Goal: Task Accomplishment & Management: Manage account settings

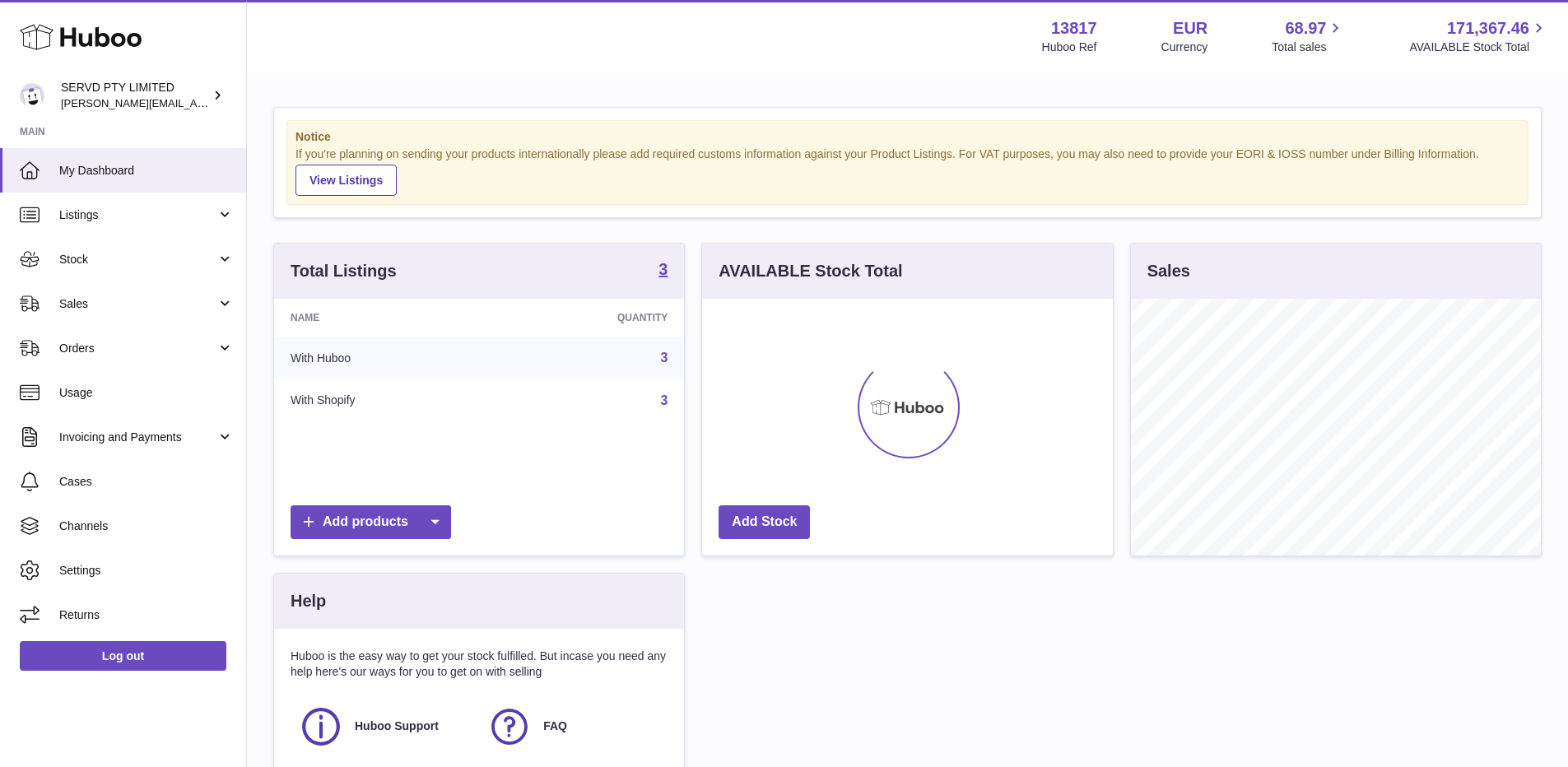
scroll to position [257, 410]
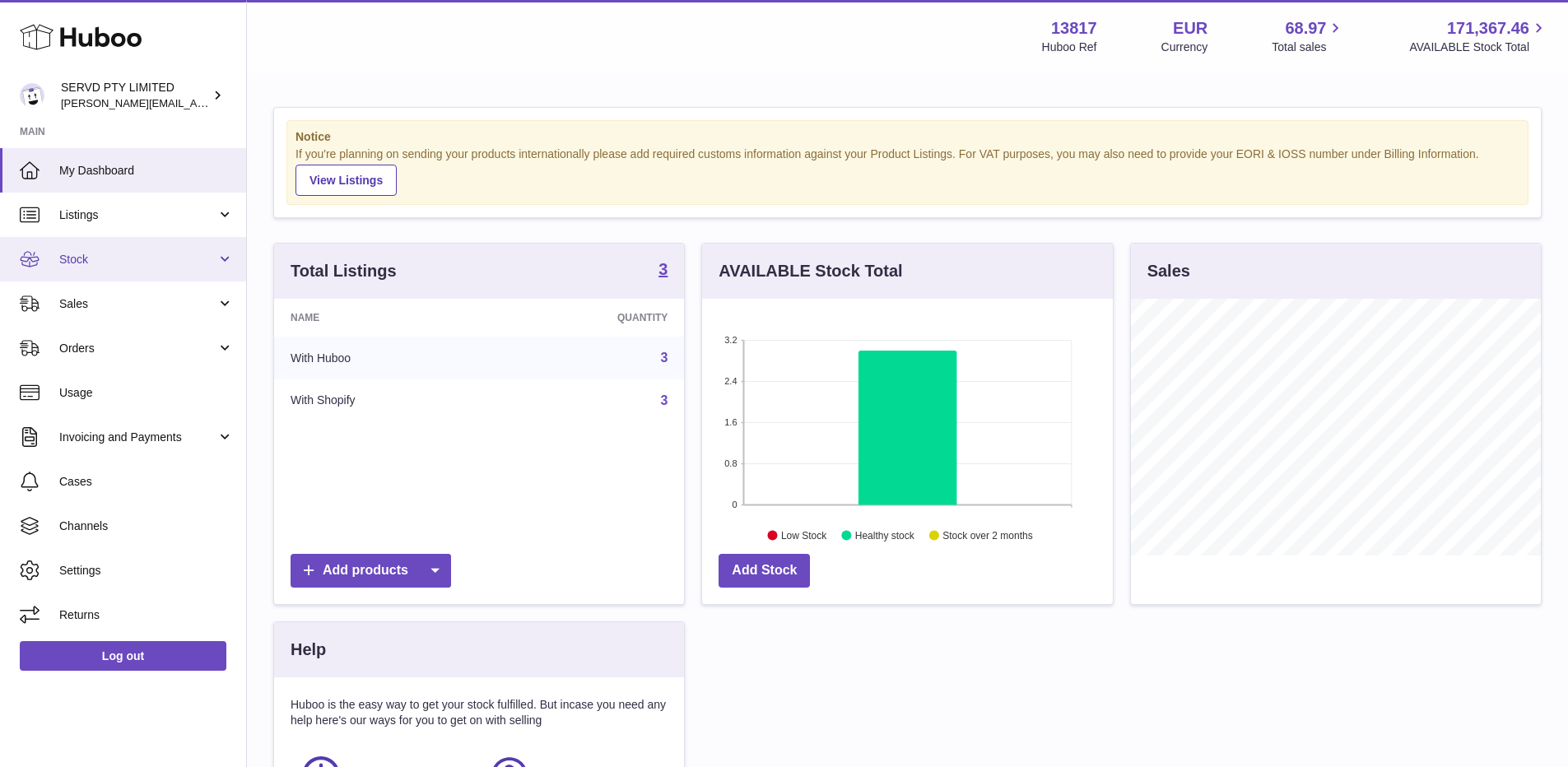
click at [135, 258] on span "Stock" at bounding box center [138, 259] width 157 height 16
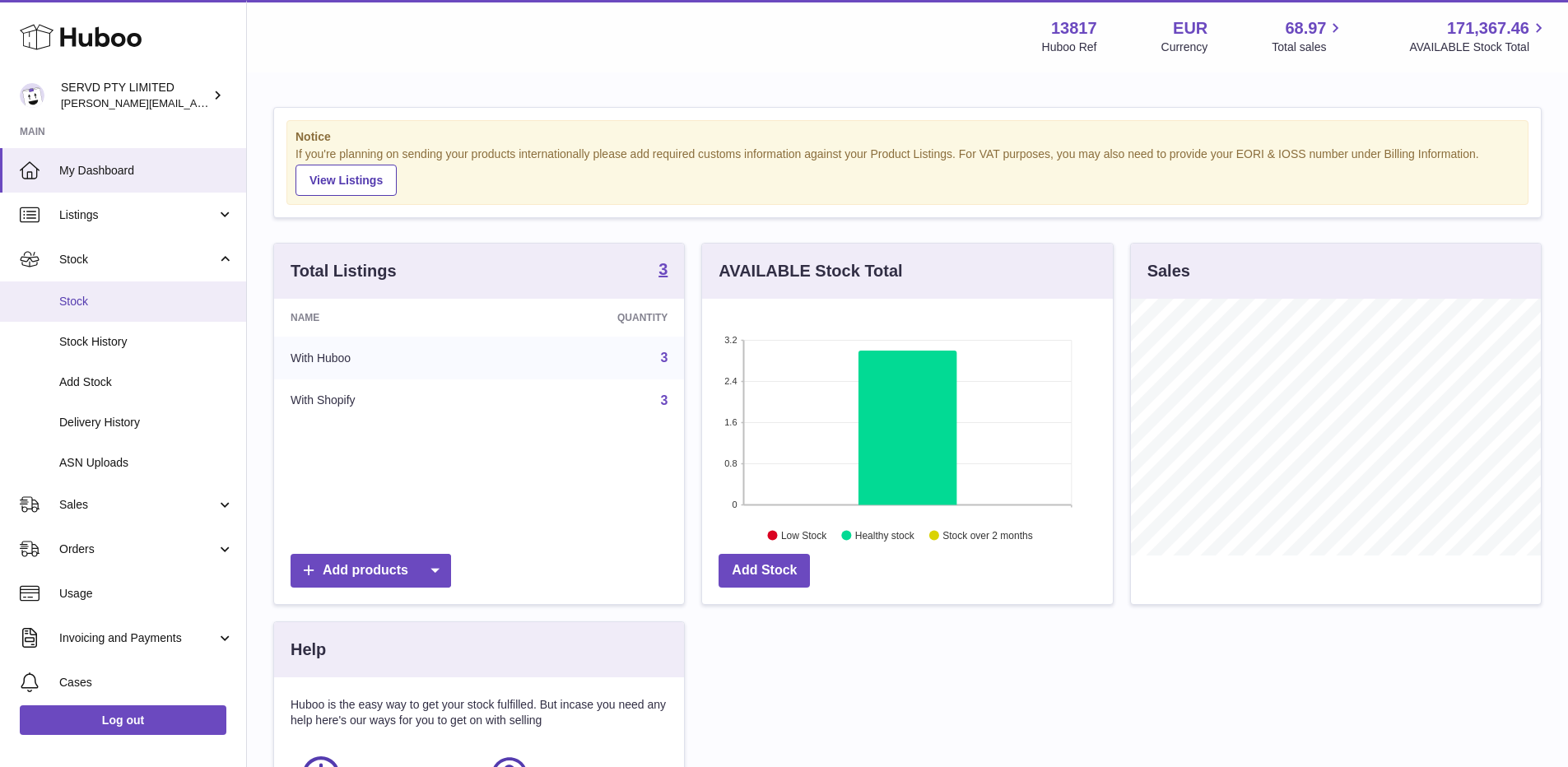
click at [113, 291] on link "Stock" at bounding box center [123, 302] width 246 height 40
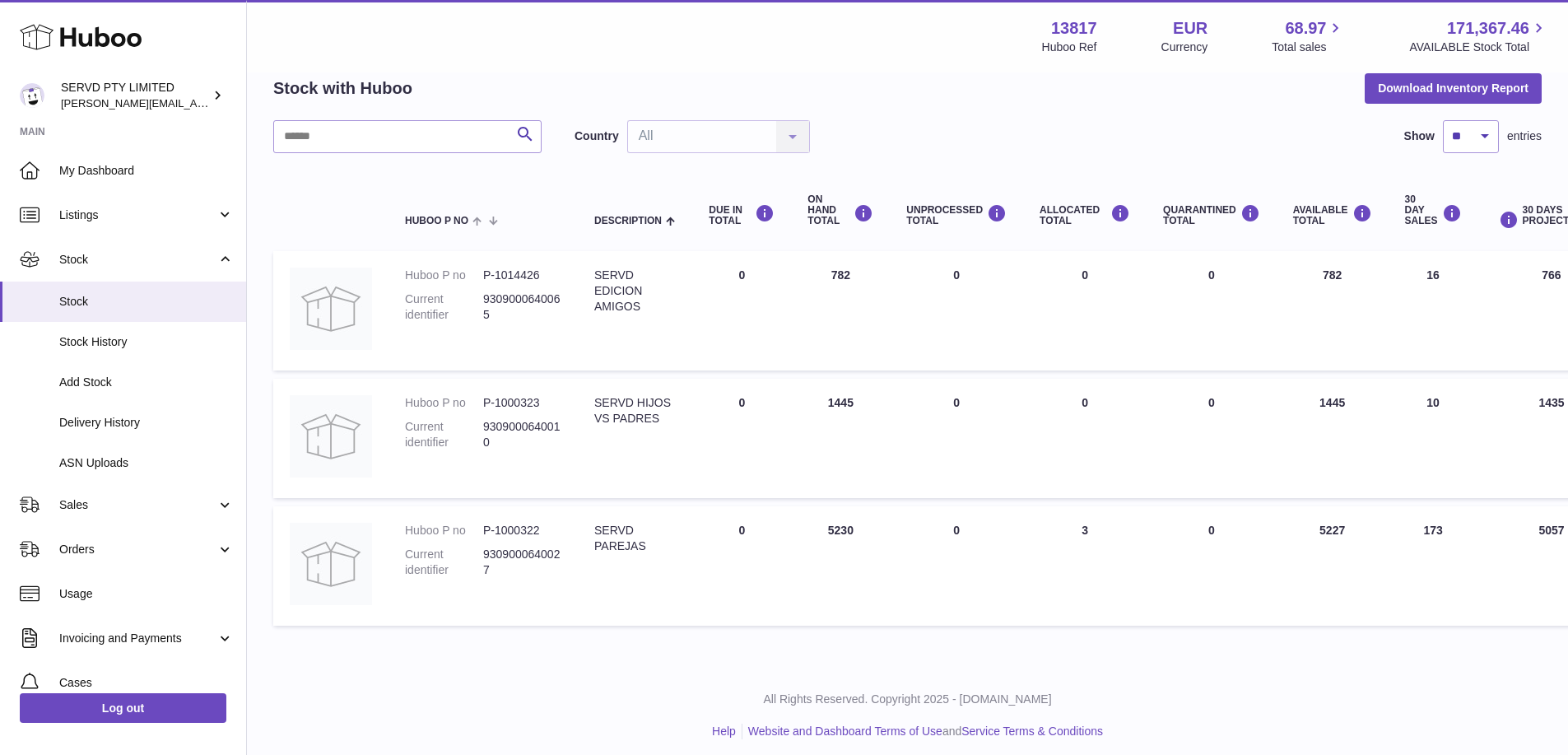
scroll to position [78, 0]
drag, startPoint x: 270, startPoint y: 84, endPoint x: 399, endPoint y: 86, distance: 129.0
click at [399, 86] on div "My Huboo - Inventory report Stock with Huboo Download Inventory Report Search C…" at bounding box center [907, 331] width 1321 height 669
click at [399, 86] on h2 "Stock with Huboo" at bounding box center [343, 88] width 139 height 23
drag, startPoint x: 466, startPoint y: 83, endPoint x: 274, endPoint y: 79, distance: 192.0
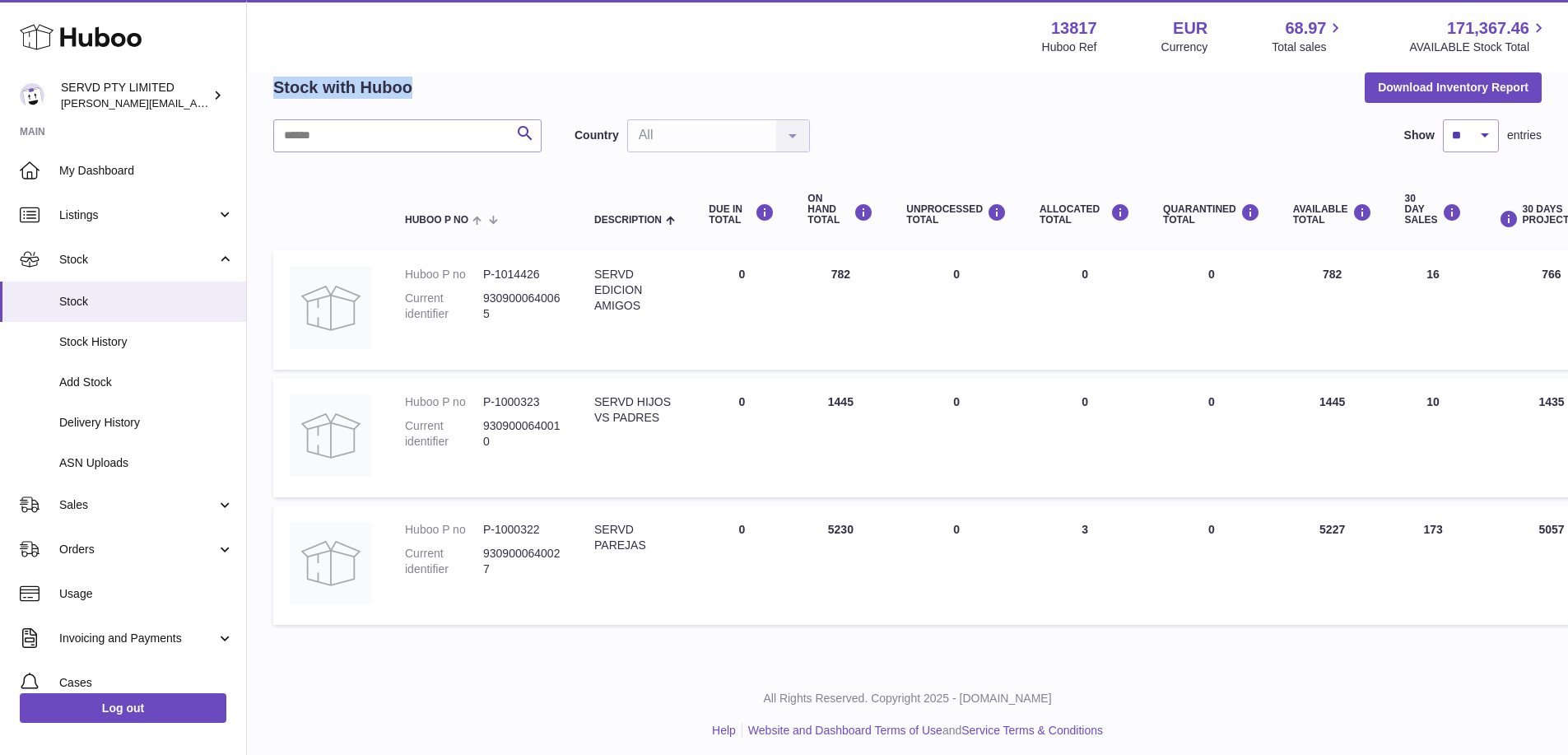
click at [274, 79] on div "Stock with Huboo Download Inventory Report" at bounding box center [907, 87] width 1269 height 29
click at [275, 79] on h2 "Stock with Huboo" at bounding box center [343, 88] width 139 height 23
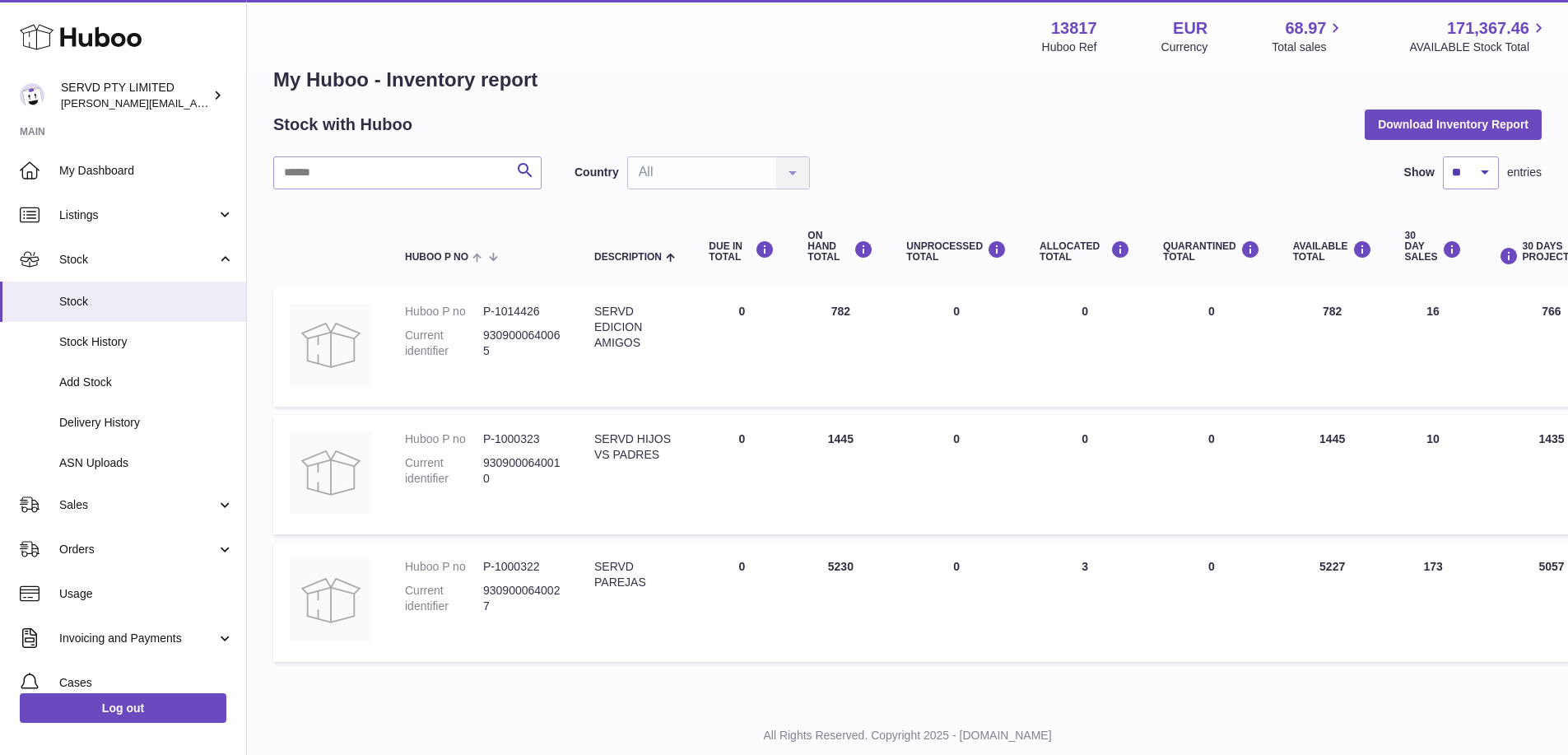
scroll to position [24, 0]
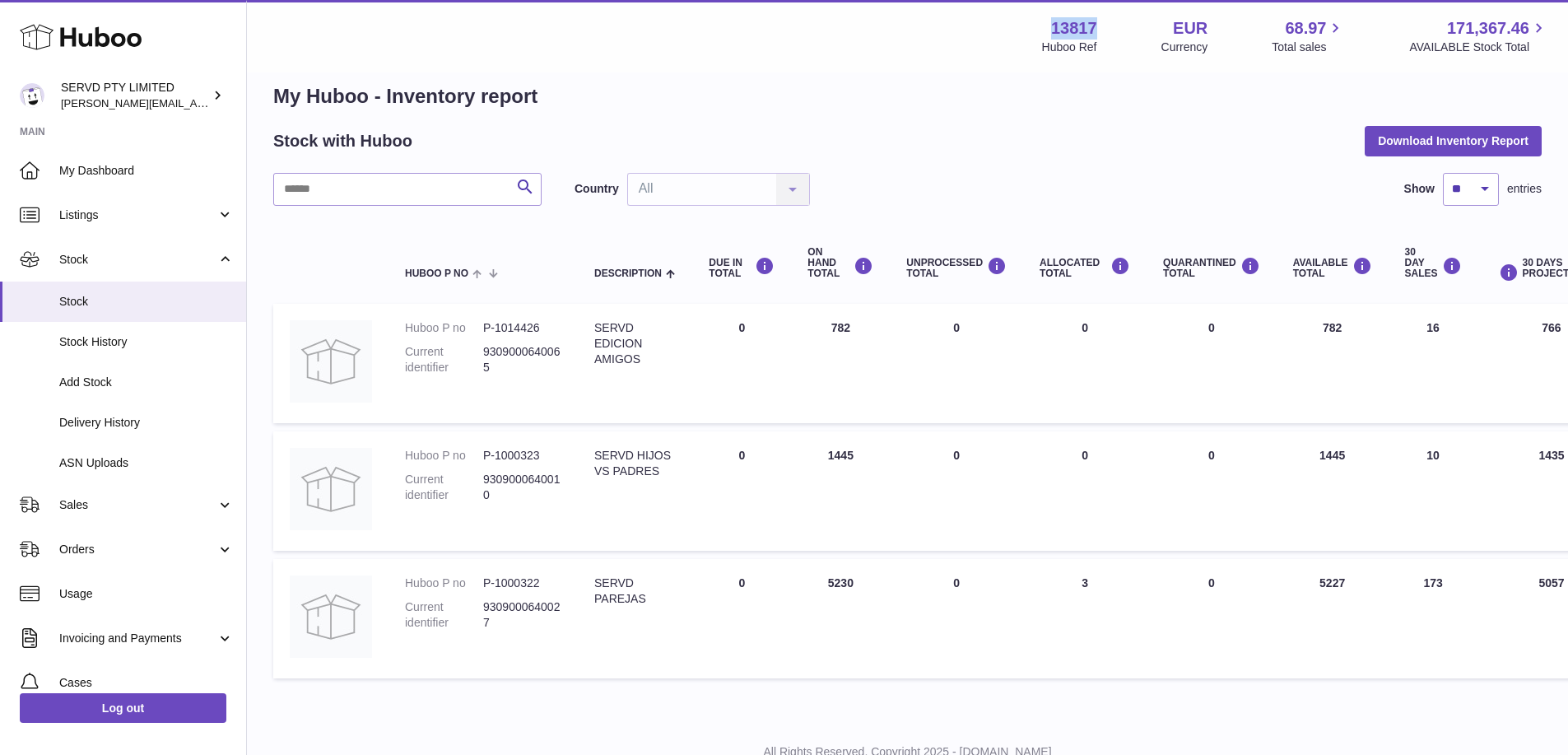
drag, startPoint x: 1111, startPoint y: 28, endPoint x: 1052, endPoint y: 28, distance: 59.0
click at [1052, 28] on div "13817 Huboo Ref EUR Currency 68.97 Total sales 171,367.46 AVAILABLE Stock Total" at bounding box center [1295, 36] width 506 height 38
copy strong "13817"
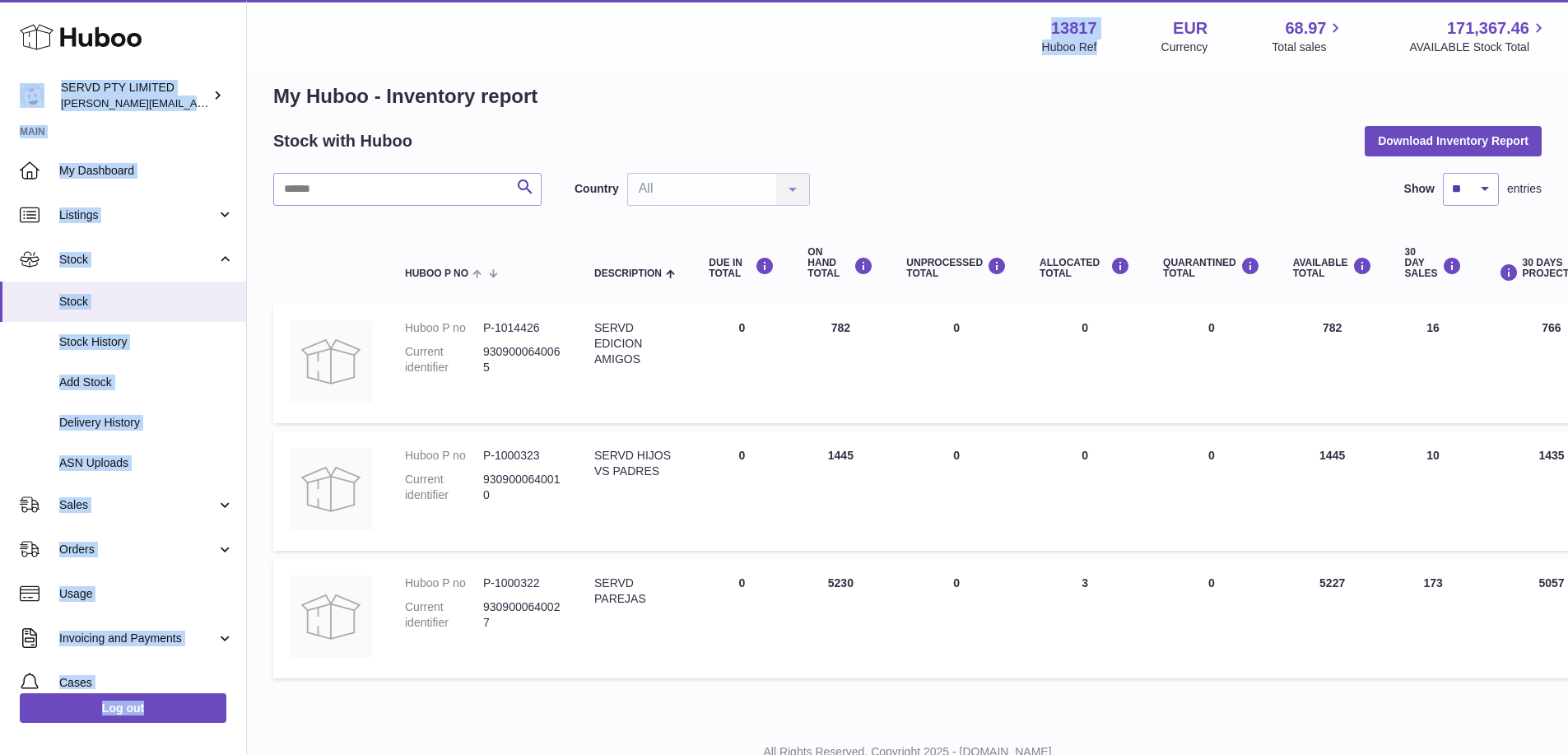
drag, startPoint x: 186, startPoint y: 59, endPoint x: 279, endPoint y: 59, distance: 93.0
click at [279, 59] on div "Huboo SERVD PTY LIMITED [PERSON_NAME][EMAIL_ADDRESS][DOMAIN_NAME] Main My Dashb…" at bounding box center [784, 395] width 1568 height 840
click at [290, 56] on div "Menu Huboo 13817 Huboo Ref EUR Currency 68.97 Total sales 171,367.46 AVAILABLE …" at bounding box center [907, 36] width 1321 height 73
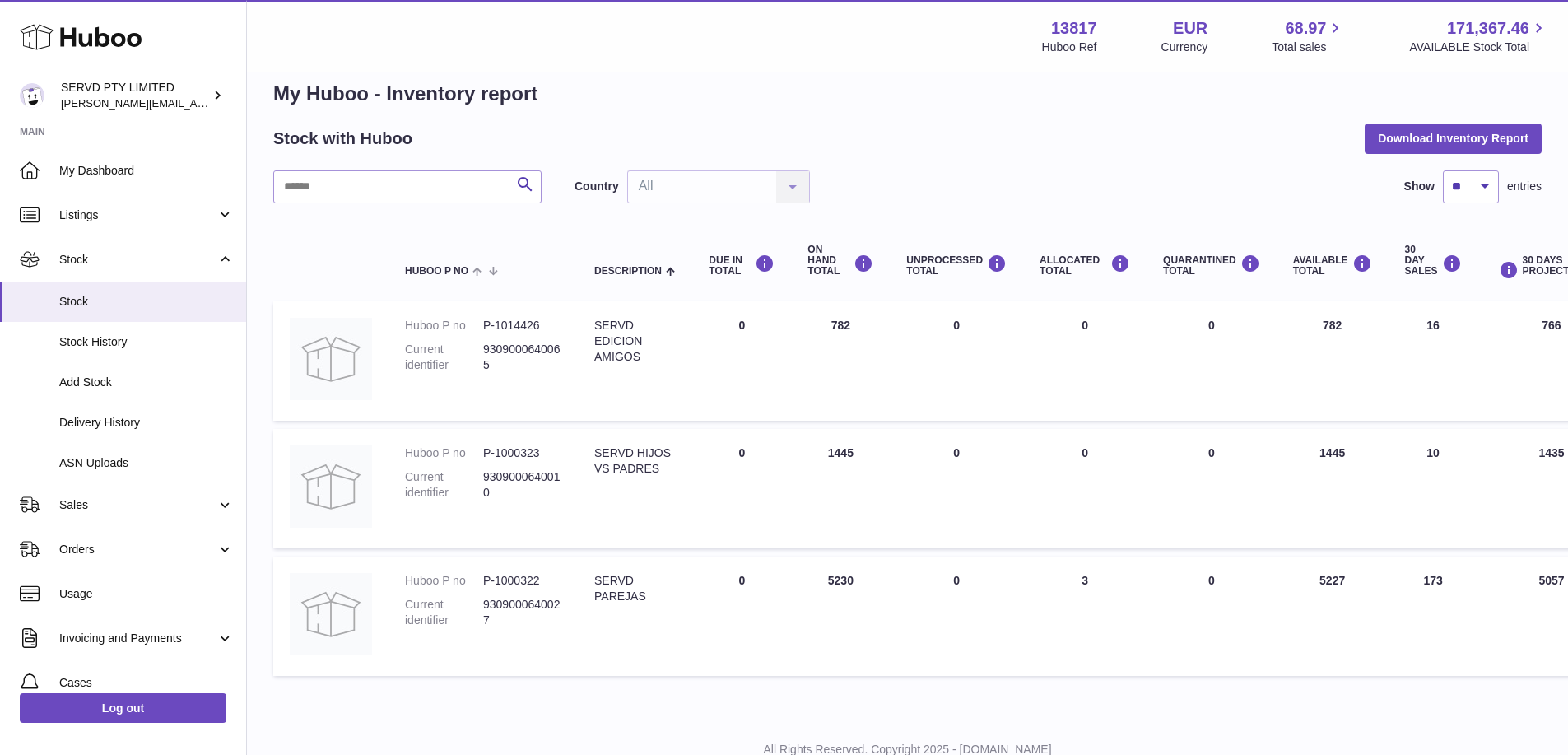
scroll to position [27, 0]
